Goal: Find specific page/section

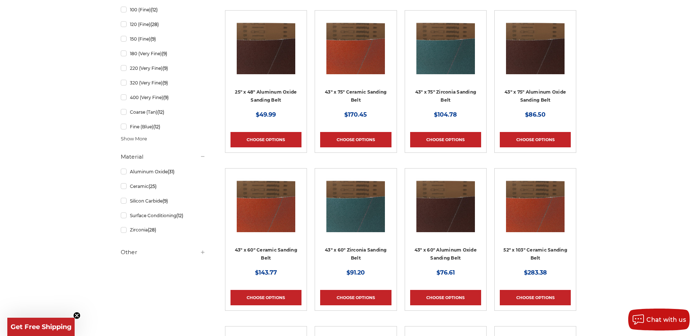
scroll to position [731, 0]
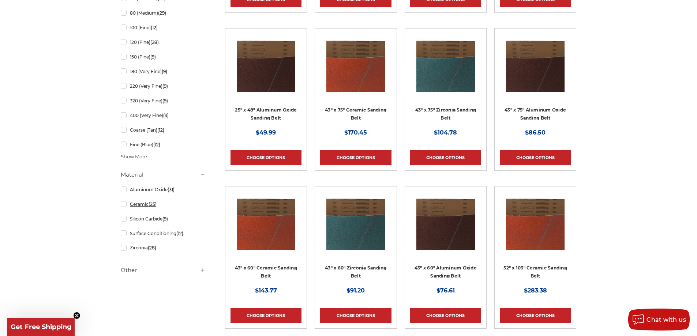
click at [124, 206] on link "Ceramic (25)" at bounding box center [163, 204] width 85 height 13
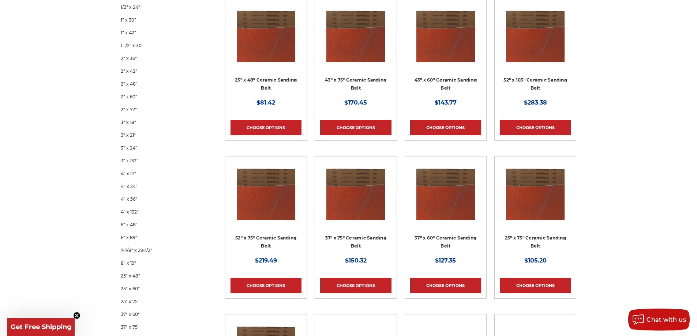
scroll to position [146, 0]
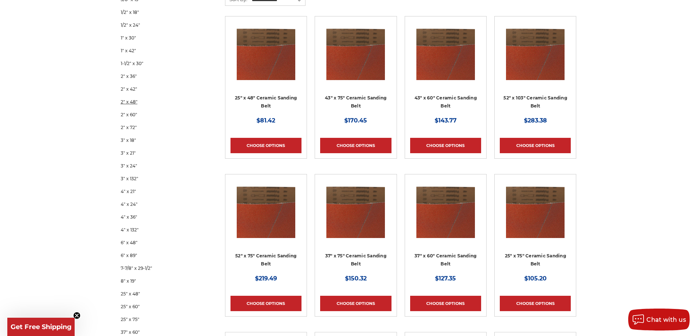
click at [129, 100] on link "2" x 48"" at bounding box center [163, 101] width 85 height 13
